Goal: Transaction & Acquisition: Purchase product/service

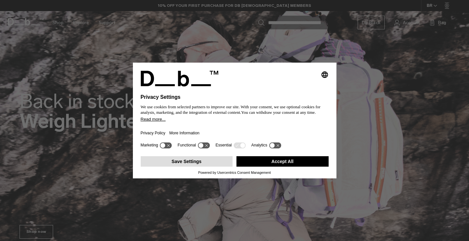
click at [206, 161] on button "Save Settings" at bounding box center [187, 161] width 92 height 10
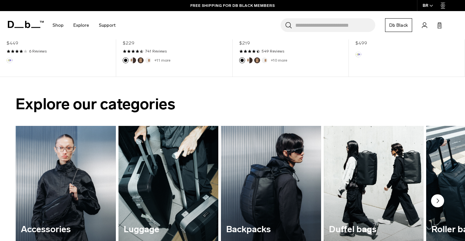
scroll to position [472, 0]
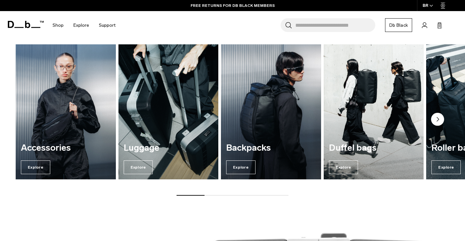
click at [177, 123] on img "2 / 7" at bounding box center [168, 111] width 103 height 139
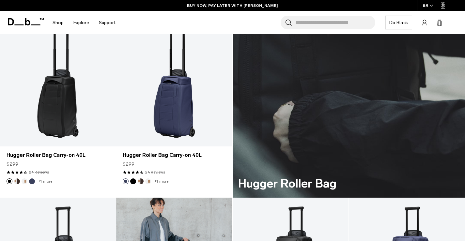
scroll to position [1174, 0]
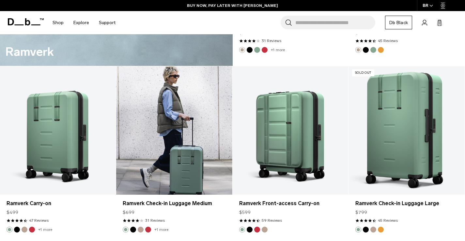
click at [198, 116] on link "Ramverk Check-in Luggage Medium" at bounding box center [174, 130] width 116 height 129
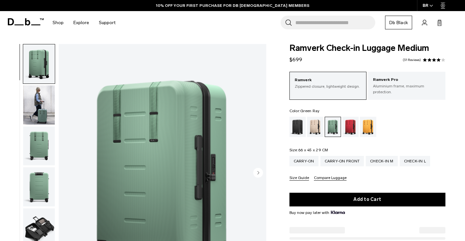
click at [213, 144] on img "1 / 11" at bounding box center [162, 173] width 207 height 259
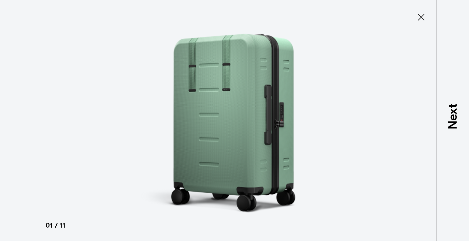
click at [420, 15] on icon at bounding box center [421, 17] width 10 height 10
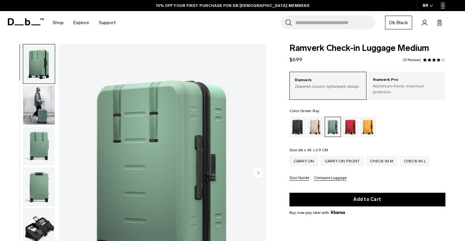
click at [38, 187] on img "button" at bounding box center [39, 186] width 32 height 39
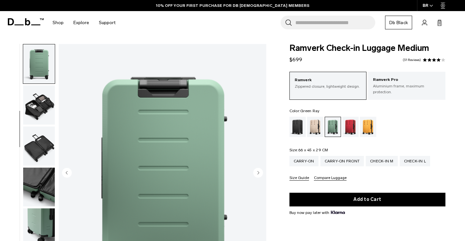
click at [42, 106] on img "button" at bounding box center [39, 104] width 32 height 39
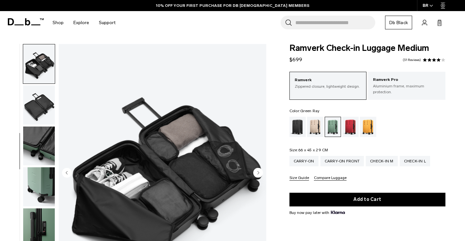
click at [39, 173] on img "button" at bounding box center [39, 186] width 32 height 39
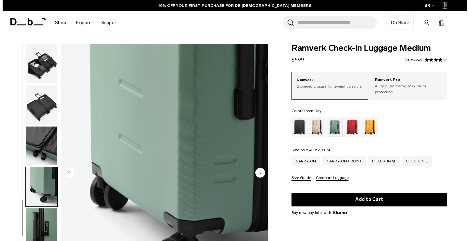
scroll to position [191, 0]
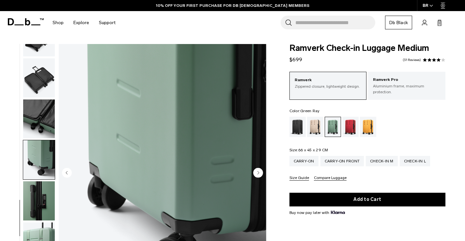
click at [175, 175] on img "8 / 11" at bounding box center [162, 173] width 207 height 259
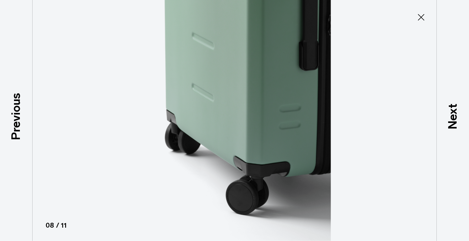
click at [82, 171] on div at bounding box center [234, 120] width 469 height 241
click at [421, 16] on icon at bounding box center [421, 17] width 7 height 7
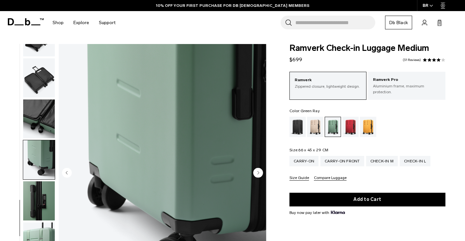
click at [43, 204] on img "button" at bounding box center [39, 200] width 32 height 39
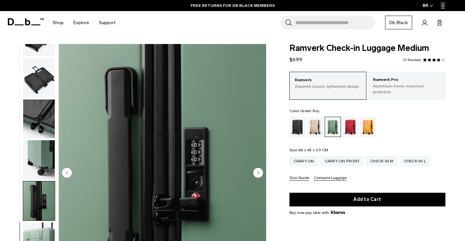
click at [25, 23] on icon at bounding box center [27, 21] width 5 height 7
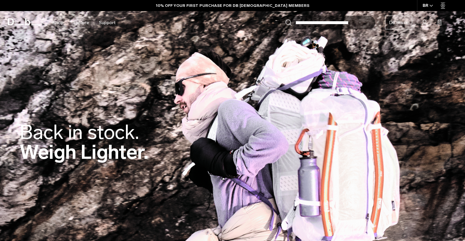
click at [330, 94] on img at bounding box center [232, 144] width 465 height 288
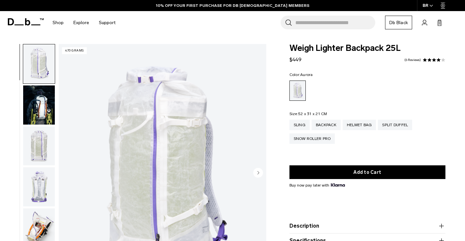
click at [42, 107] on img "button" at bounding box center [39, 104] width 32 height 39
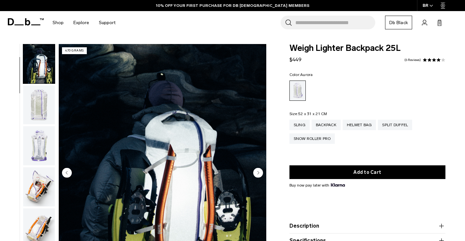
click at [38, 141] on img "button" at bounding box center [39, 145] width 32 height 39
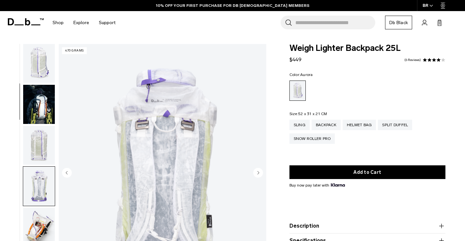
scroll to position [0, 0]
click at [40, 113] on img "button" at bounding box center [39, 104] width 32 height 39
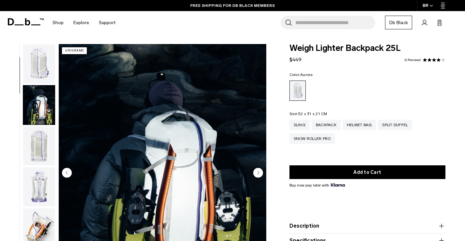
scroll to position [41, 0]
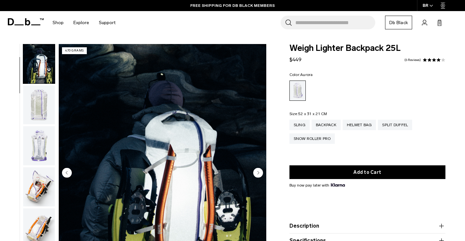
click at [27, 23] on icon at bounding box center [26, 21] width 36 height 7
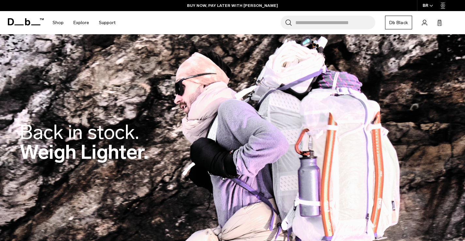
click at [429, 9] on div "BR" at bounding box center [428, 5] width 22 height 11
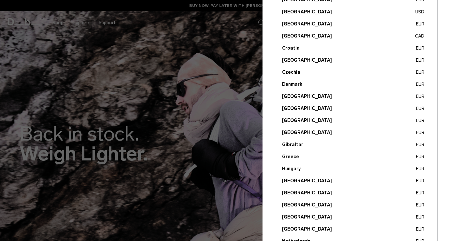
scroll to position [77, 0]
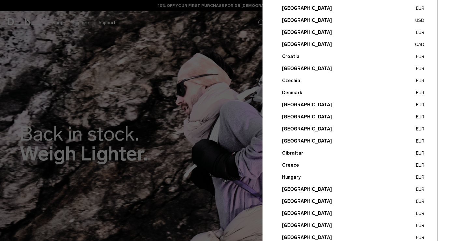
click at [287, 21] on button "[GEOGRAPHIC_DATA] USD" at bounding box center [353, 20] width 142 height 7
